Goal: Task Accomplishment & Management: Manage account settings

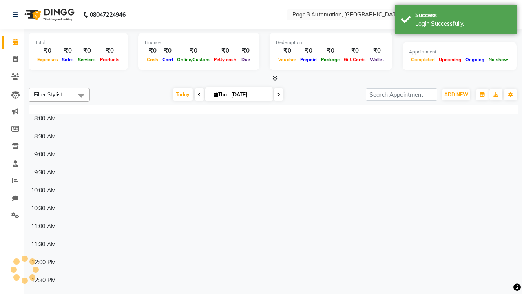
select select "en"
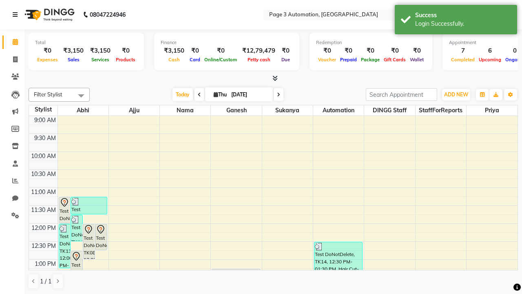
click at [17, 15] on icon at bounding box center [15, 15] width 5 height 6
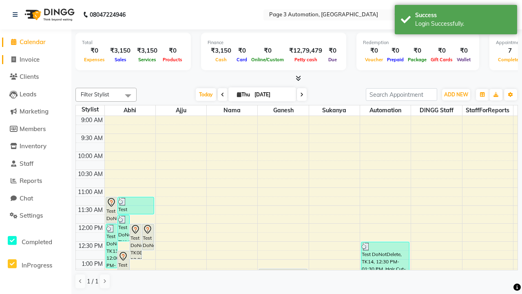
click at [35, 59] on span "Invoice" at bounding box center [30, 59] width 20 height 8
select select "service"
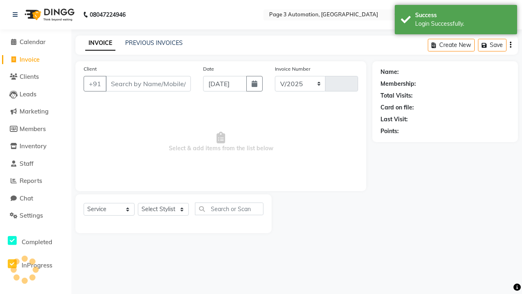
select select "2774"
type input "8823"
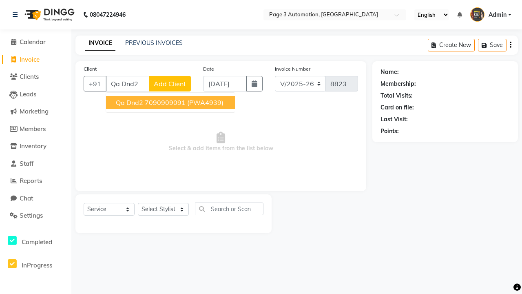
click at [171, 102] on ngb-highlight "7090909091" at bounding box center [165, 102] width 41 height 8
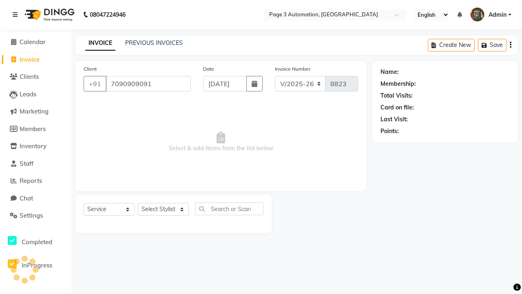
type input "7090909091"
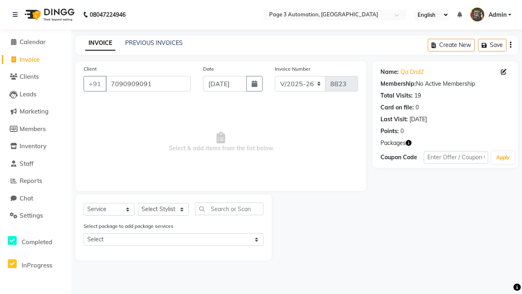
select select "71572"
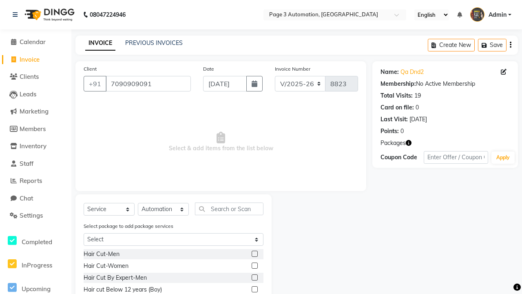
click at [254, 254] on label at bounding box center [255, 253] width 6 height 6
click at [254, 254] on input "checkbox" at bounding box center [254, 253] width 5 height 5
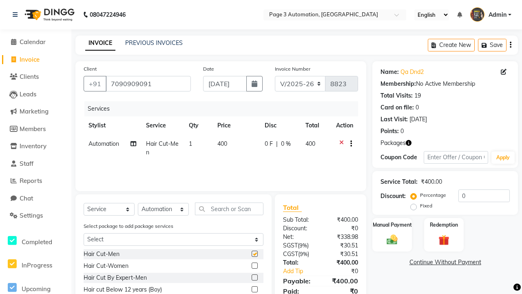
checkbox input "false"
click at [392, 224] on label "Manual Payment" at bounding box center [392, 224] width 41 height 8
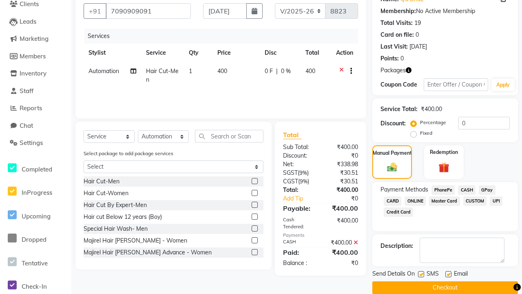
click at [421, 274] on label at bounding box center [421, 274] width 6 height 6
click at [421, 274] on input "checkbox" at bounding box center [420, 274] width 5 height 5
checkbox input "false"
click at [448, 274] on label at bounding box center [448, 274] width 6 height 6
click at [448, 274] on input "checkbox" at bounding box center [447, 274] width 5 height 5
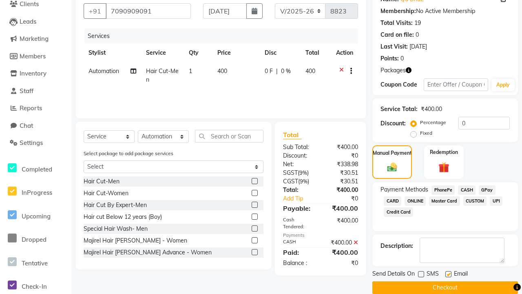
checkbox input "false"
click at [445, 287] on button "Checkout" at bounding box center [445, 287] width 146 height 13
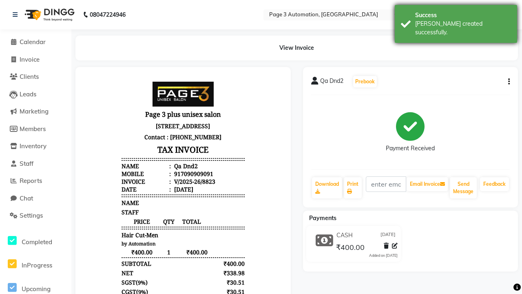
click at [456, 21] on div "[PERSON_NAME] created successfully." at bounding box center [463, 28] width 96 height 17
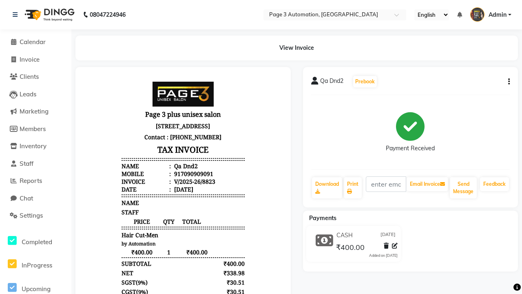
click at [507, 82] on button "button" at bounding box center [507, 81] width 5 height 9
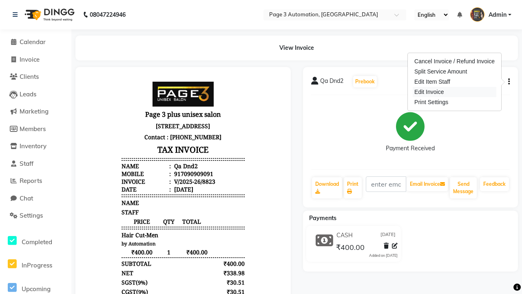
click at [454, 92] on div "Edit Invoice" at bounding box center [455, 92] width 84 height 10
select select "service"
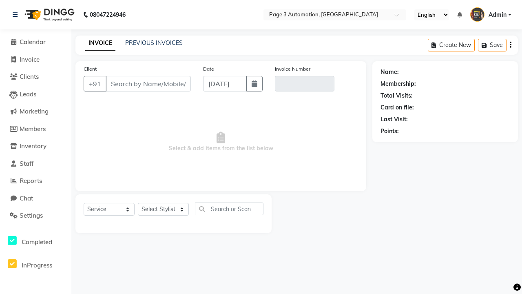
type input "7090909091"
type input "V/2025-26/8823"
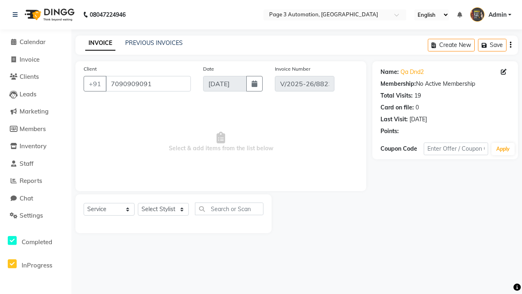
select select "71572"
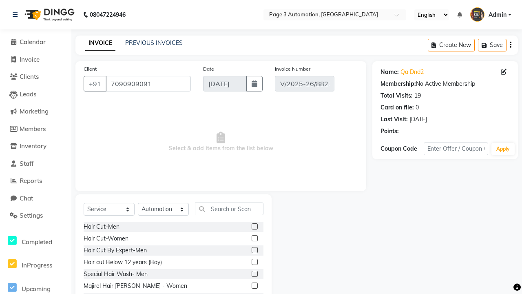
click at [254, 250] on label at bounding box center [255, 250] width 6 height 6
click at [254, 250] on input "checkbox" at bounding box center [254, 250] width 5 height 5
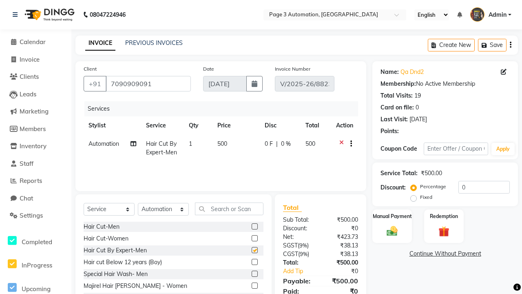
checkbox input "false"
select select "select"
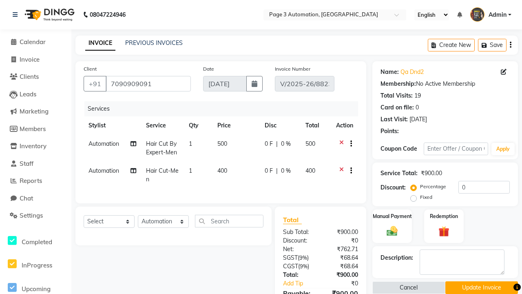
click at [481, 287] on button "Update Invoice" at bounding box center [481, 287] width 73 height 13
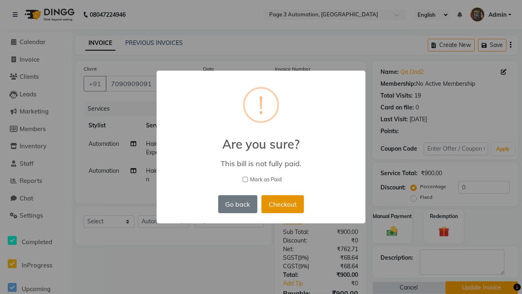
click at [276, 195] on button "Checkout" at bounding box center [282, 204] width 42 height 18
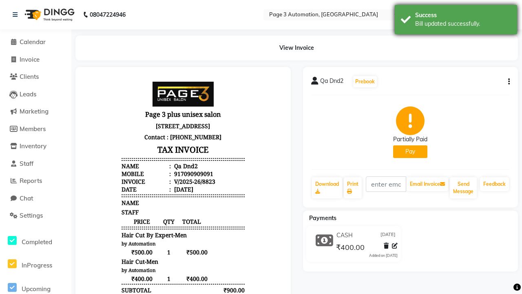
click at [456, 21] on div "Bill updated successfully." at bounding box center [463, 24] width 96 height 9
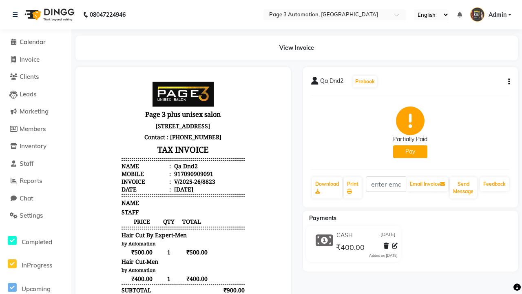
click at [507, 82] on button "button" at bounding box center [507, 81] width 5 height 9
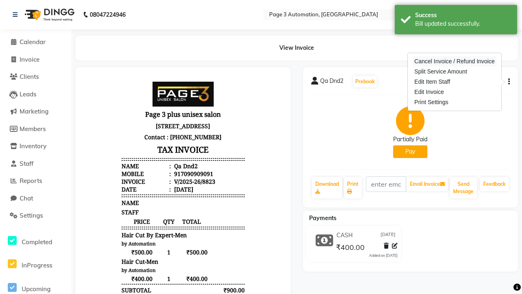
click at [454, 61] on div "Cancel Invoice / Refund Invoice" at bounding box center [455, 61] width 84 height 10
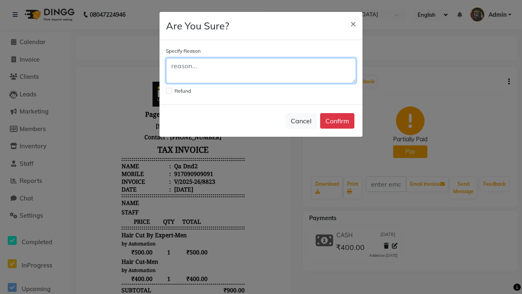
click at [261, 71] on textarea at bounding box center [261, 70] width 190 height 25
type textarea "Testing"
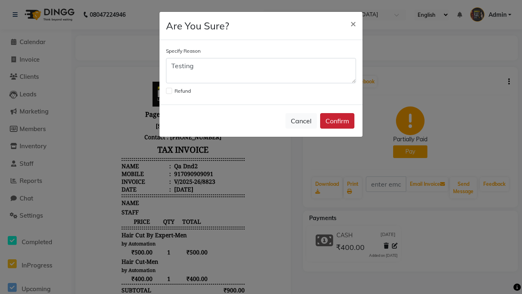
click at [337, 121] on button "Confirm" at bounding box center [337, 120] width 34 height 15
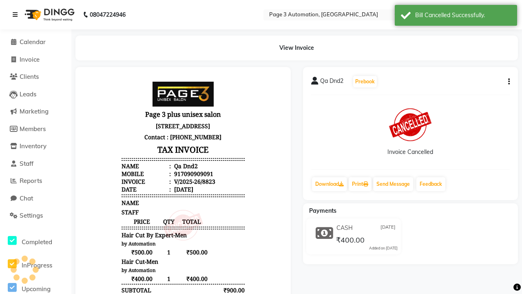
click at [456, 16] on div "Bill Cancelled Successfully." at bounding box center [463, 15] width 96 height 9
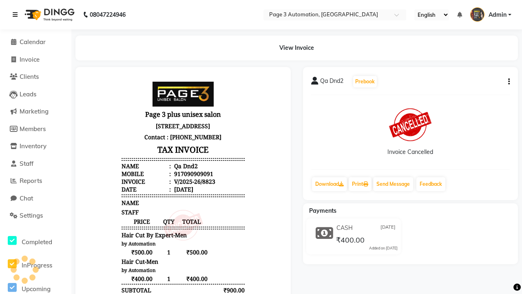
click at [17, 15] on icon at bounding box center [15, 15] width 5 height 6
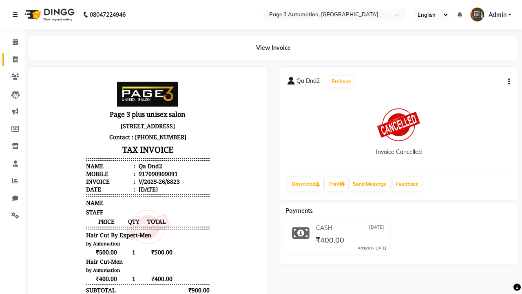
click at [12, 59] on span at bounding box center [15, 59] width 14 height 9
select select "2774"
select select "service"
